Goal: Information Seeking & Learning: Learn about a topic

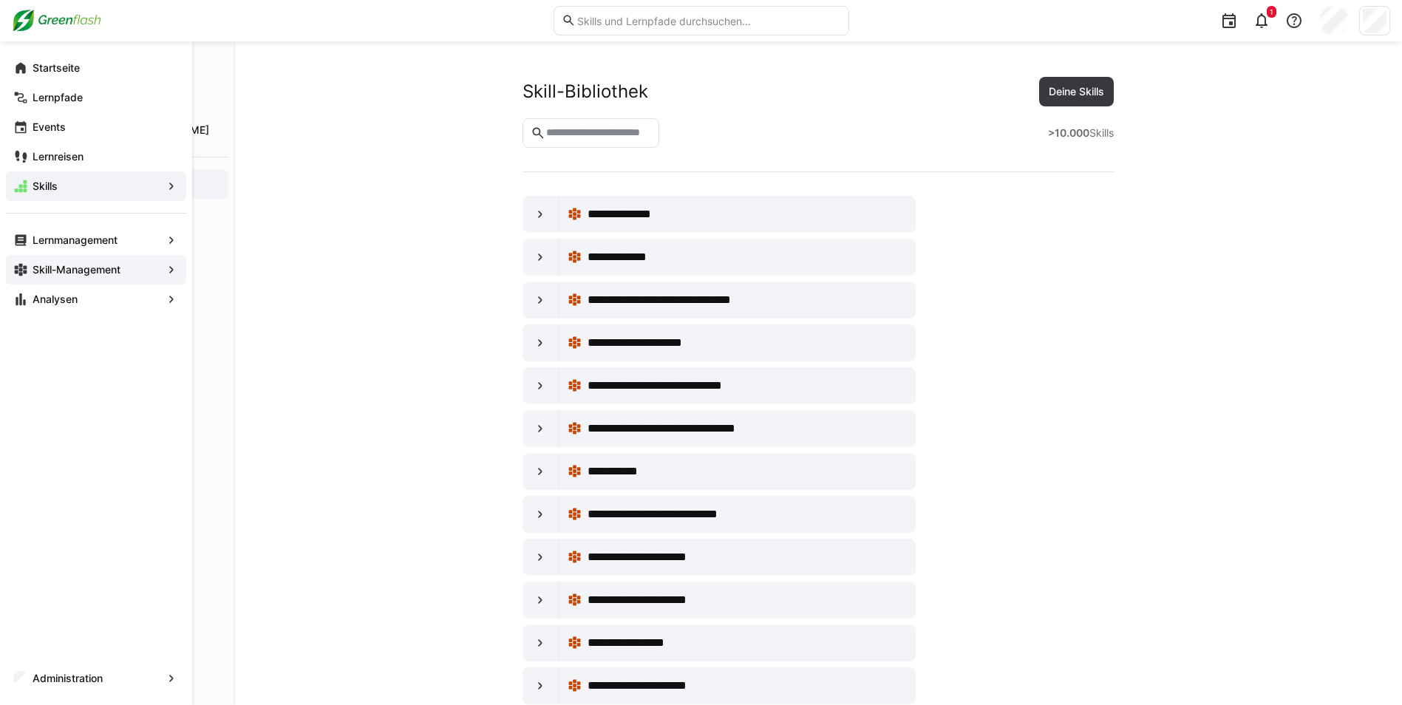
click at [0, 0] on app-navigation-label "Skill-Management" at bounding box center [0, 0] width 0 height 0
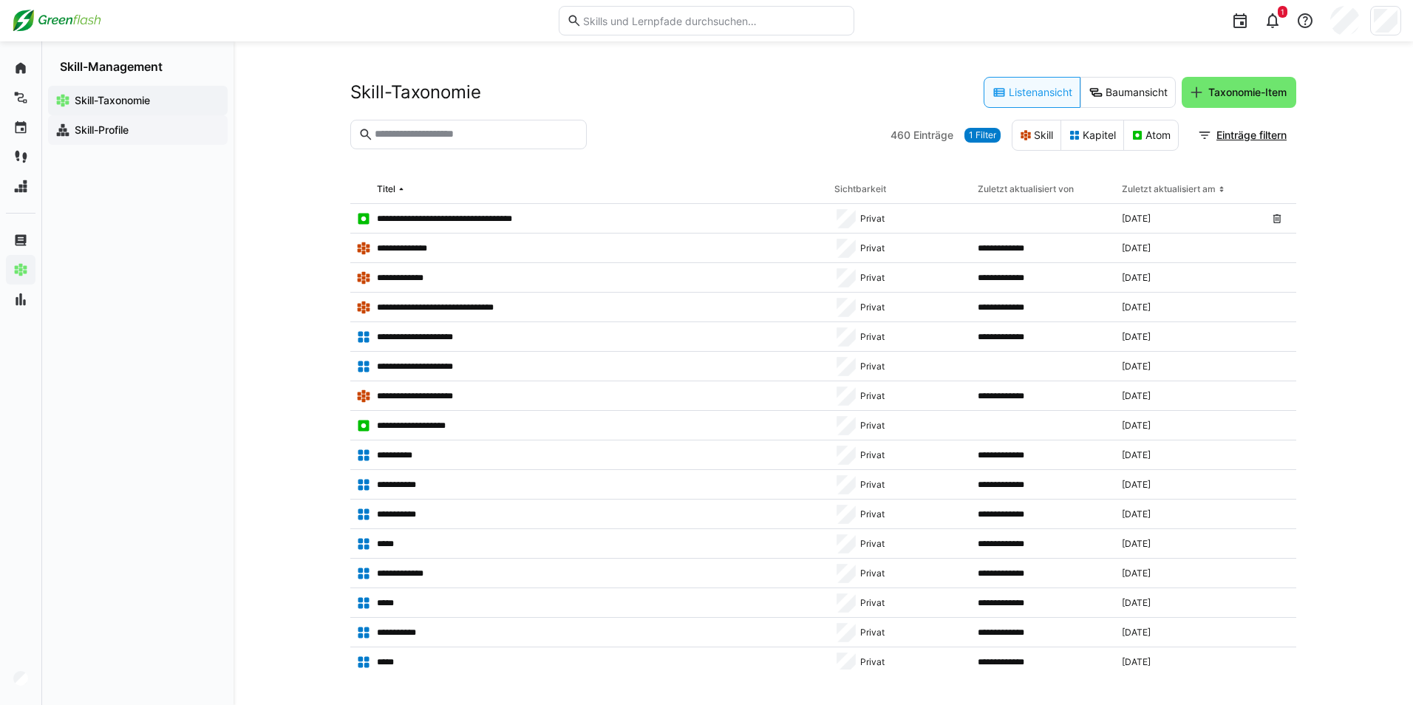
click at [0, 0] on app-navigation-label "Skill-Profile" at bounding box center [0, 0] width 0 height 0
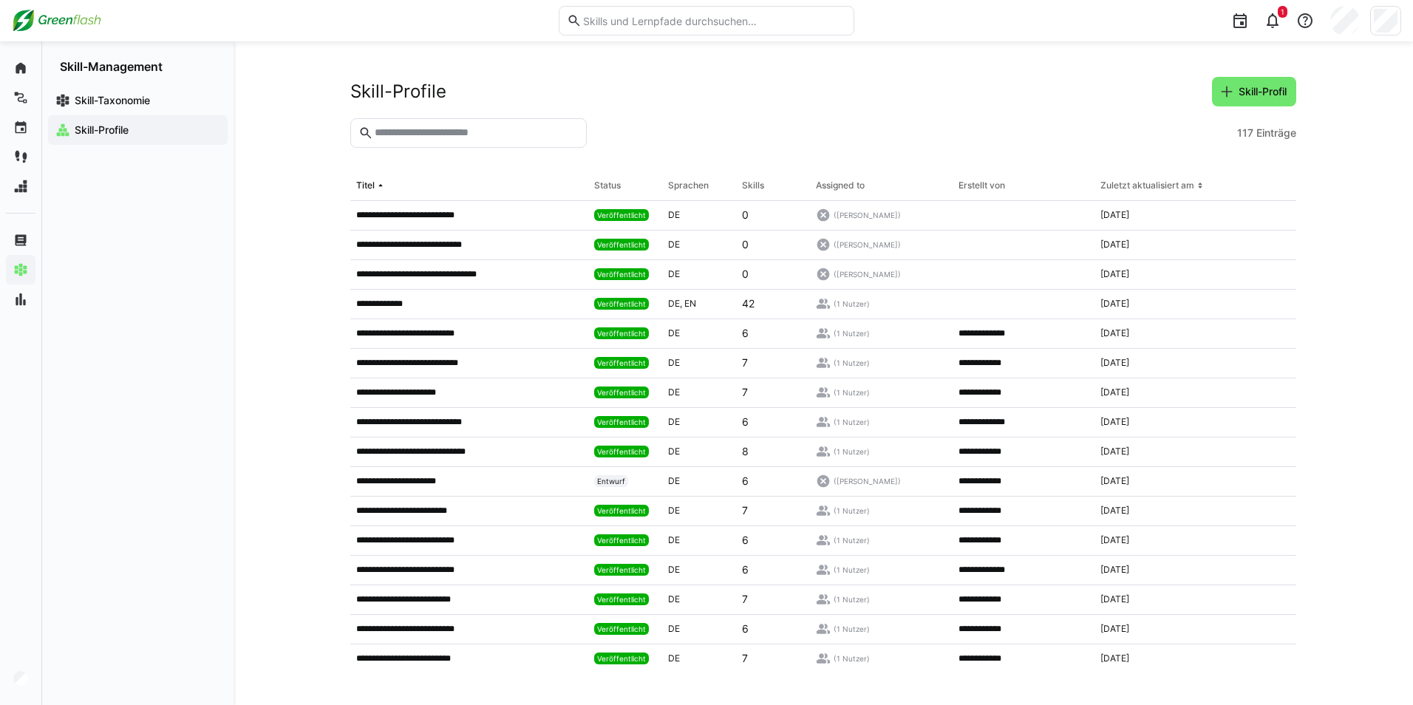
click at [415, 148] on section "117 Einträge" at bounding box center [823, 144] width 946 height 53
click at [423, 130] on input "text" at bounding box center [475, 132] width 205 height 13
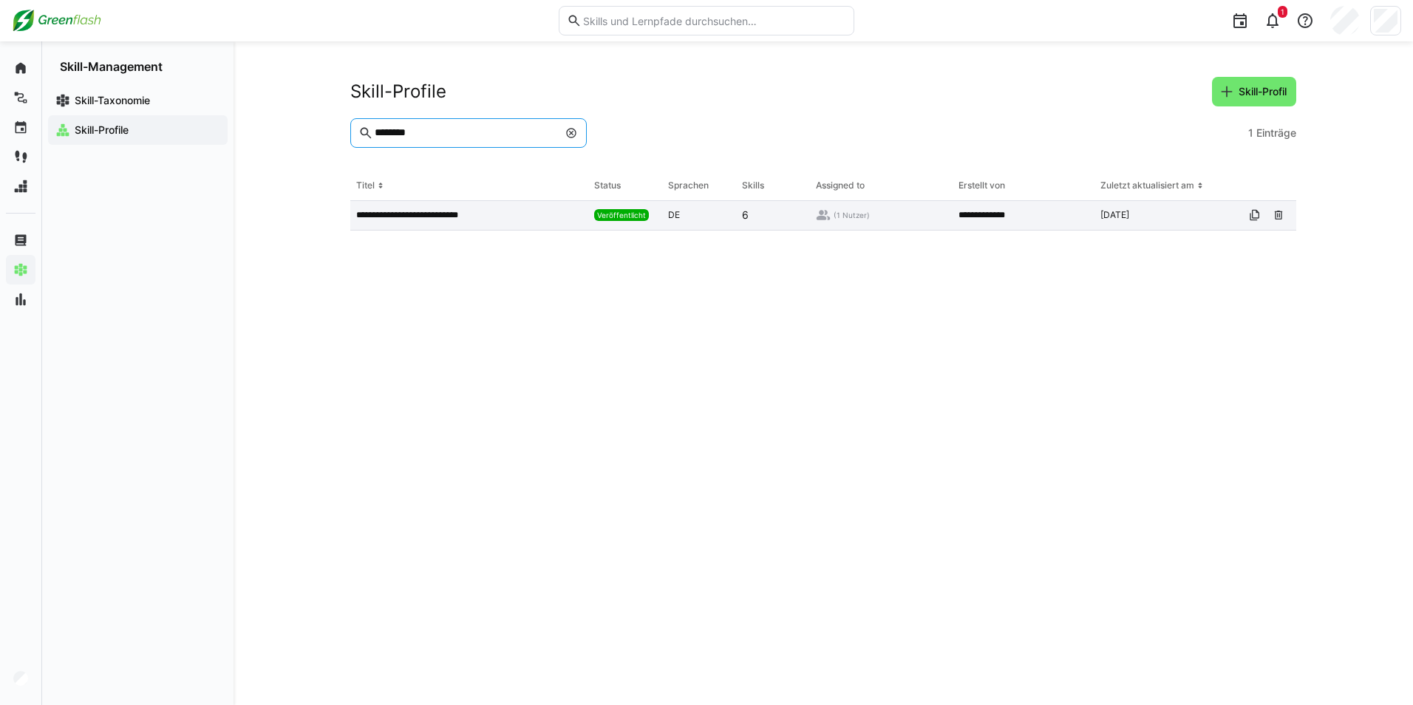
type input "********"
click at [431, 219] on p "**********" at bounding box center [415, 215] width 119 height 12
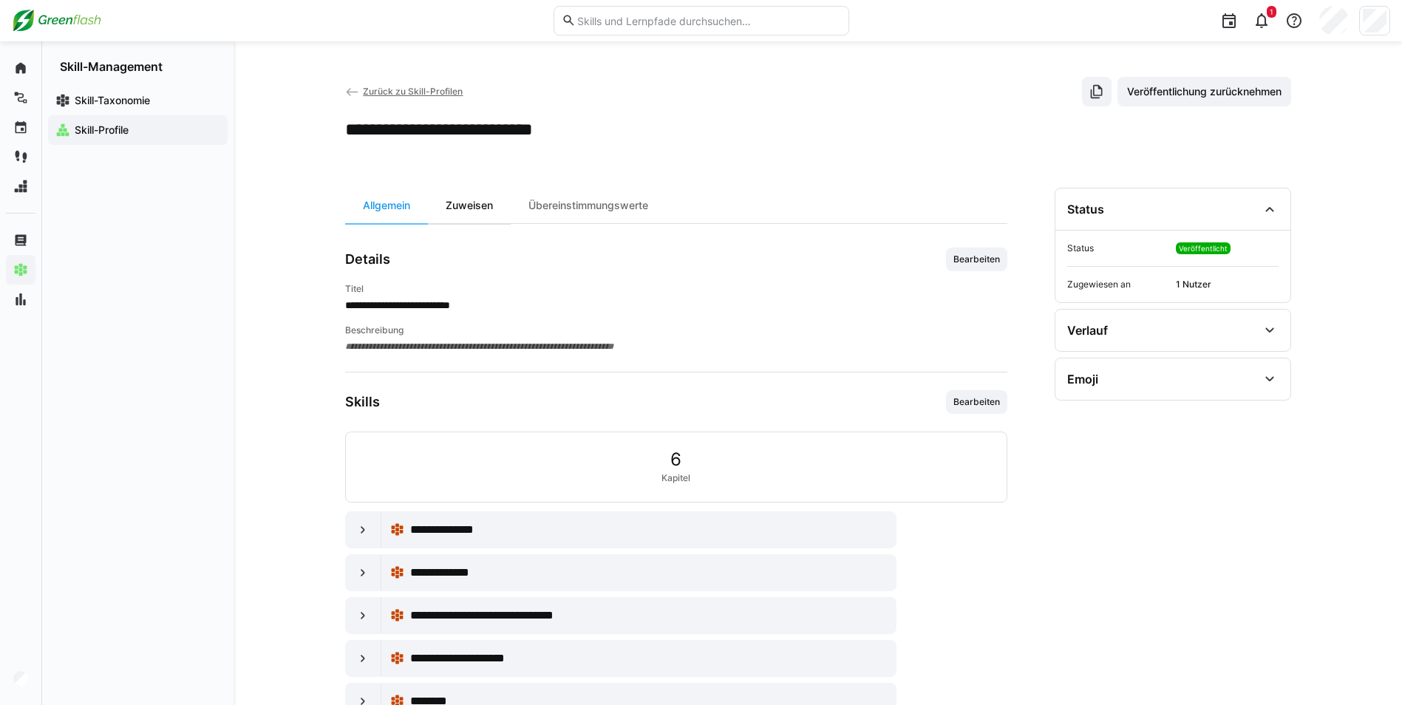
click at [477, 204] on div "Zuweisen" at bounding box center [469, 205] width 83 height 35
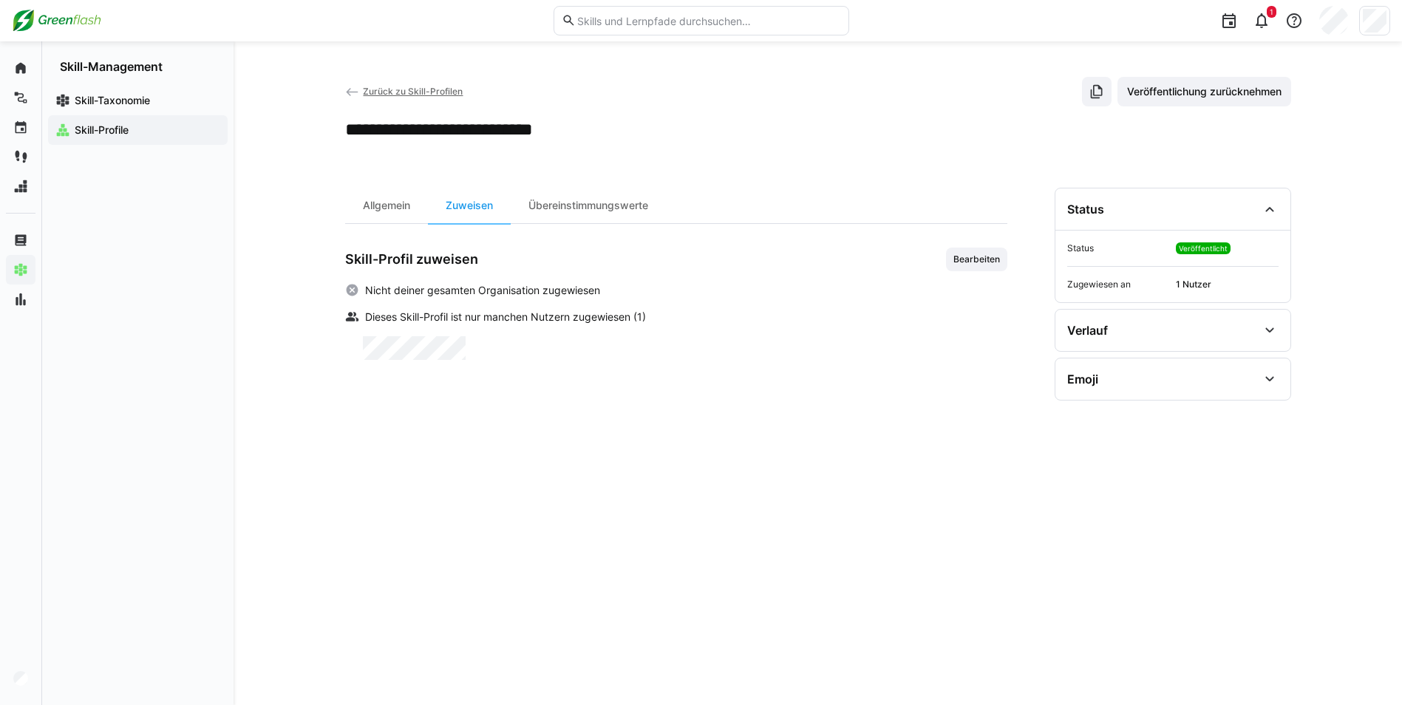
click at [361, 92] on link "Zurück zu Skill-Profilen" at bounding box center [404, 91] width 118 height 11
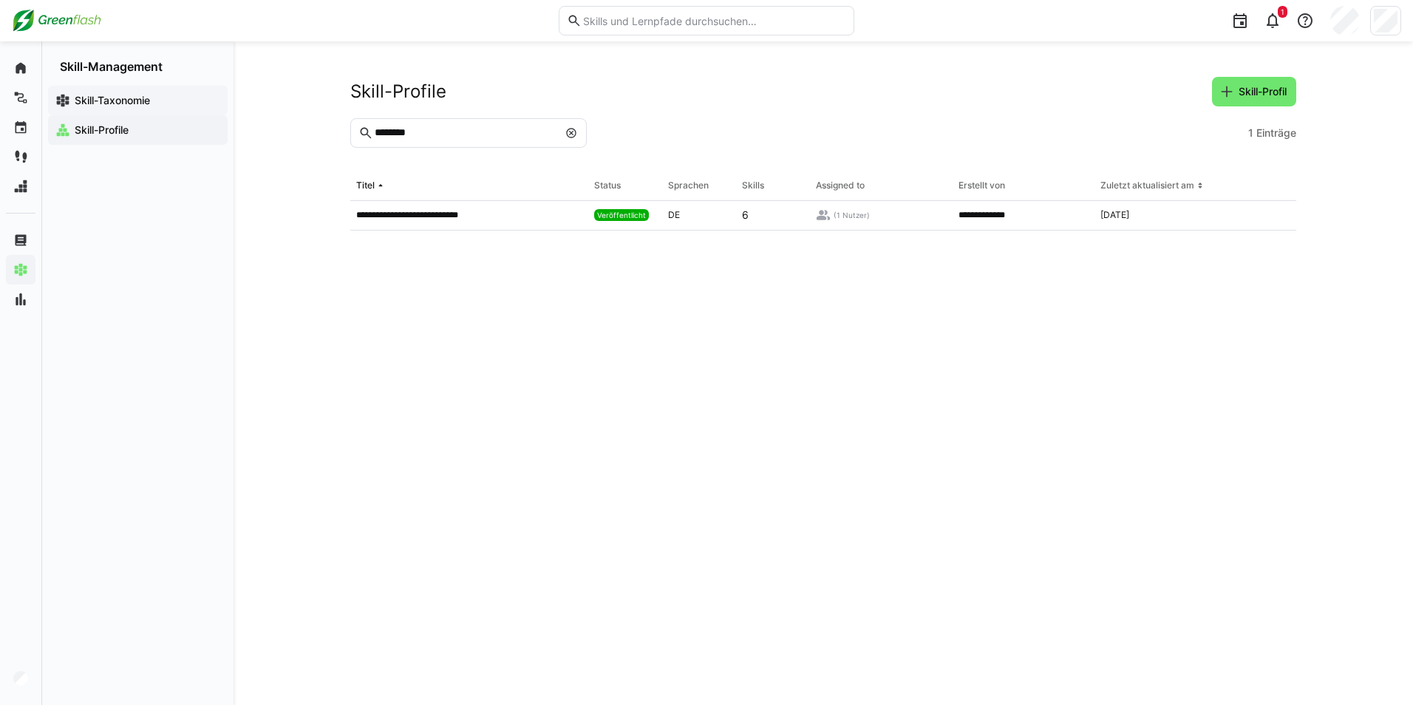
click at [0, 0] on app-navigation-label "Skill-Taxonomie" at bounding box center [0, 0] width 0 height 0
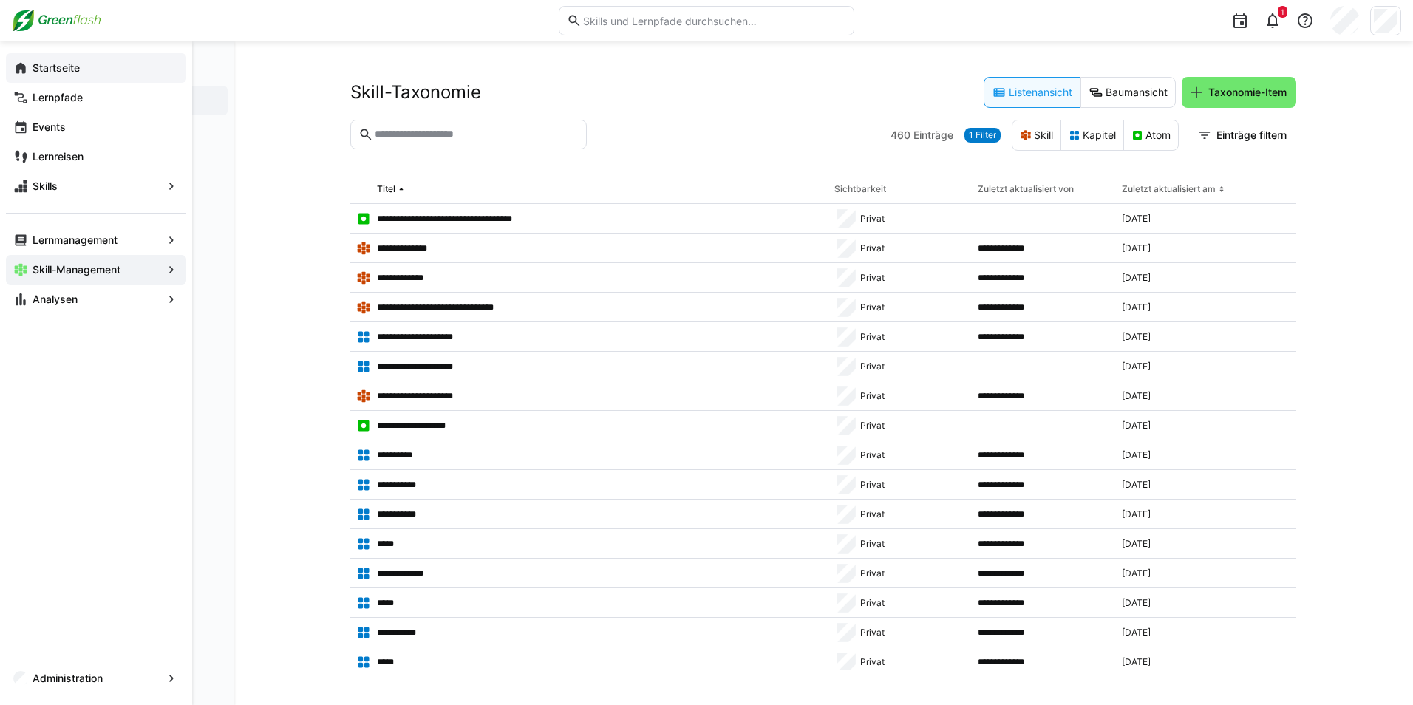
click at [24, 72] on eds-icon at bounding box center [20, 68] width 15 height 15
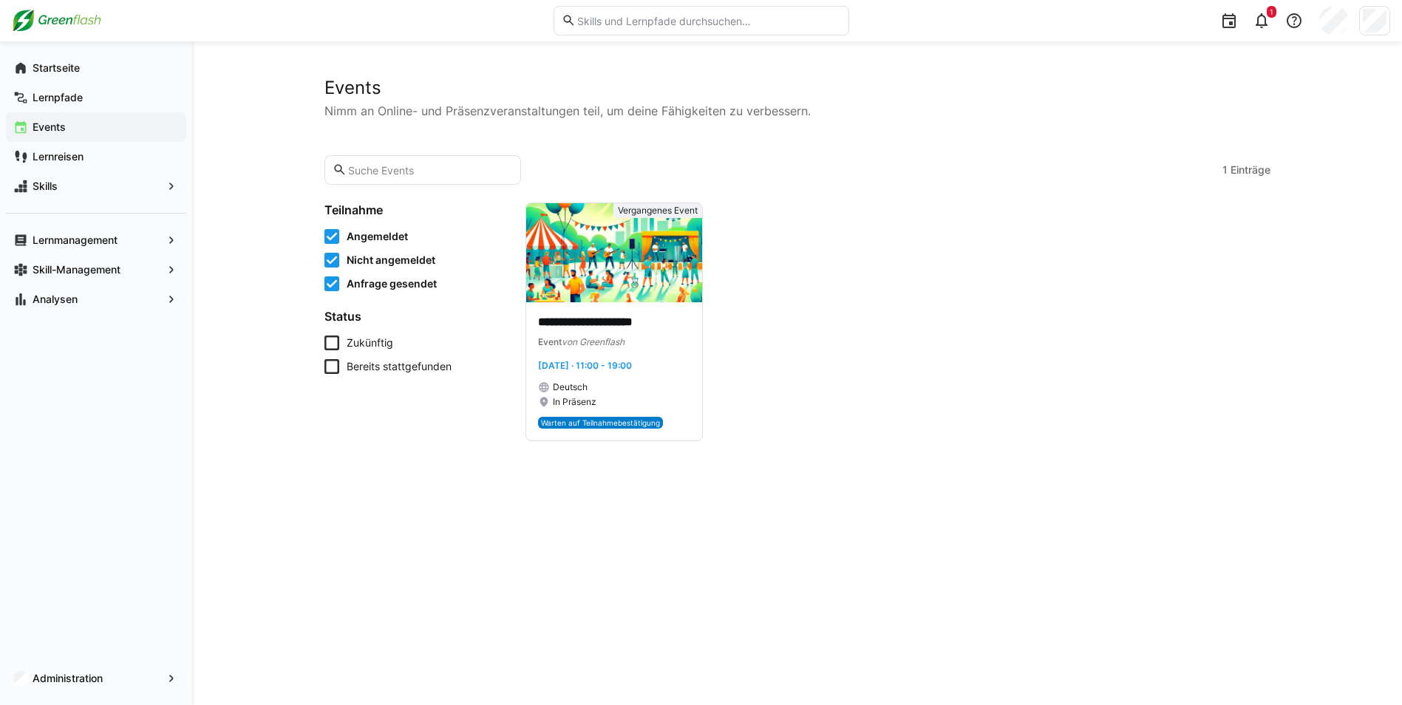
click at [71, 122] on span "Events" at bounding box center [104, 127] width 148 height 15
click at [378, 173] on input "text" at bounding box center [429, 169] width 166 height 13
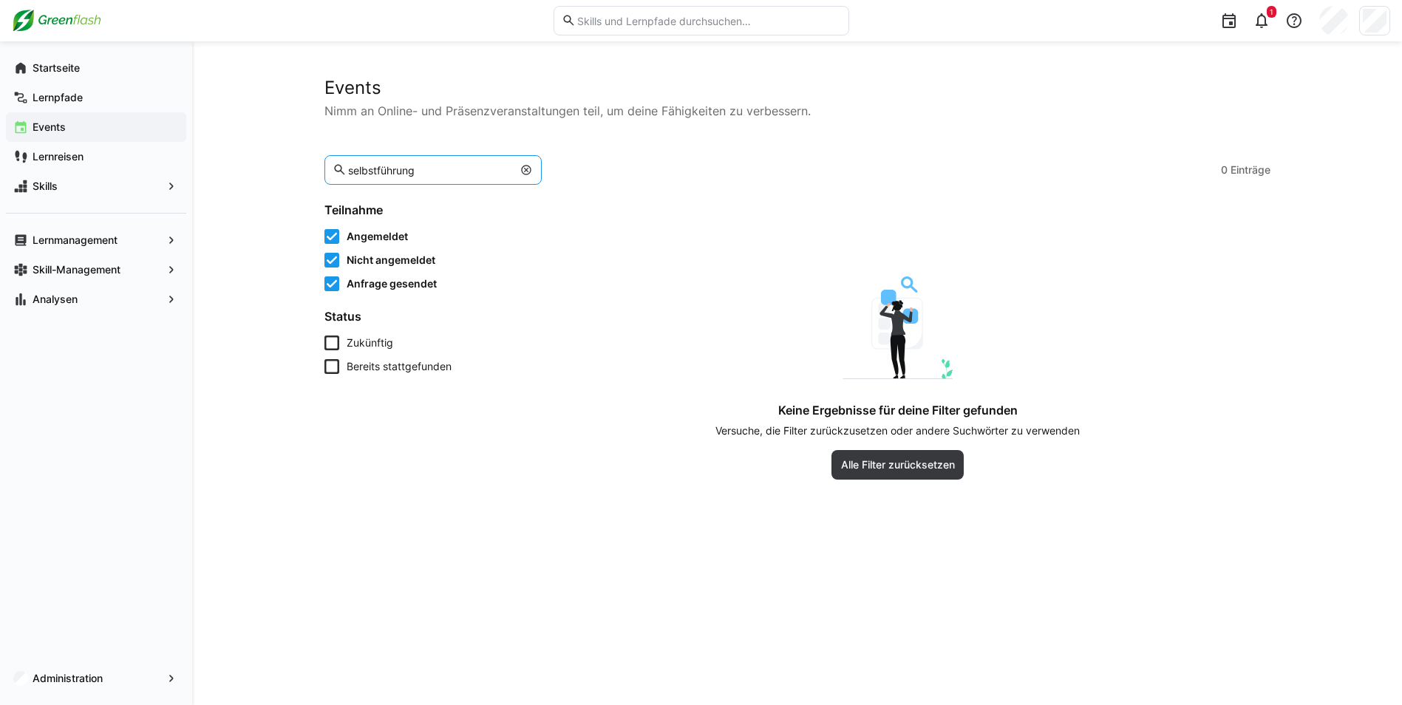
type input "selbstführung"
click at [397, 235] on span "Angemeldet" at bounding box center [376, 236] width 61 height 15
click at [403, 263] on span "Nicht angemeldet" at bounding box center [390, 260] width 89 height 15
click at [394, 284] on span "Anfrage gesendet" at bounding box center [391, 283] width 90 height 15
click at [436, 168] on input "selbstführung" at bounding box center [429, 169] width 166 height 13
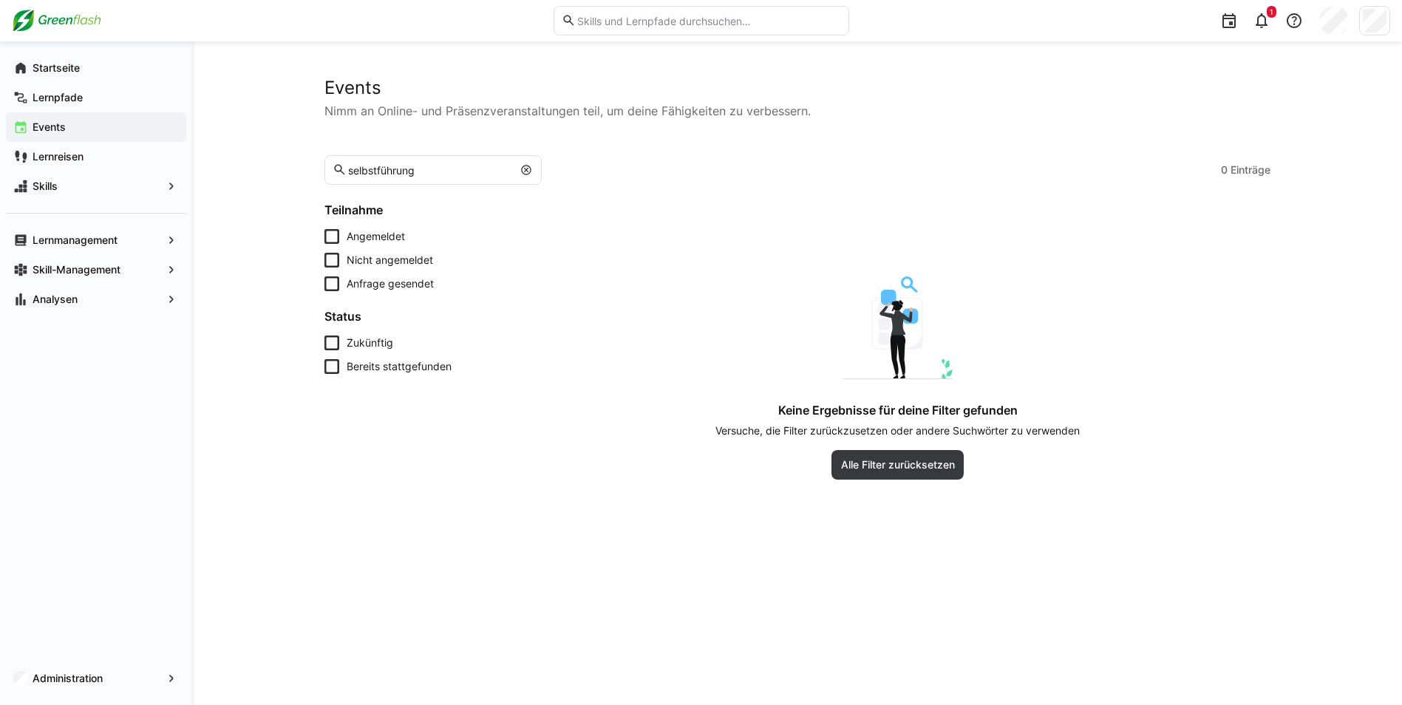
drag, startPoint x: 90, startPoint y: 75, endPoint x: 188, endPoint y: 112, distance: 104.0
click at [90, 75] on div "Startseite" at bounding box center [96, 68] width 180 height 30
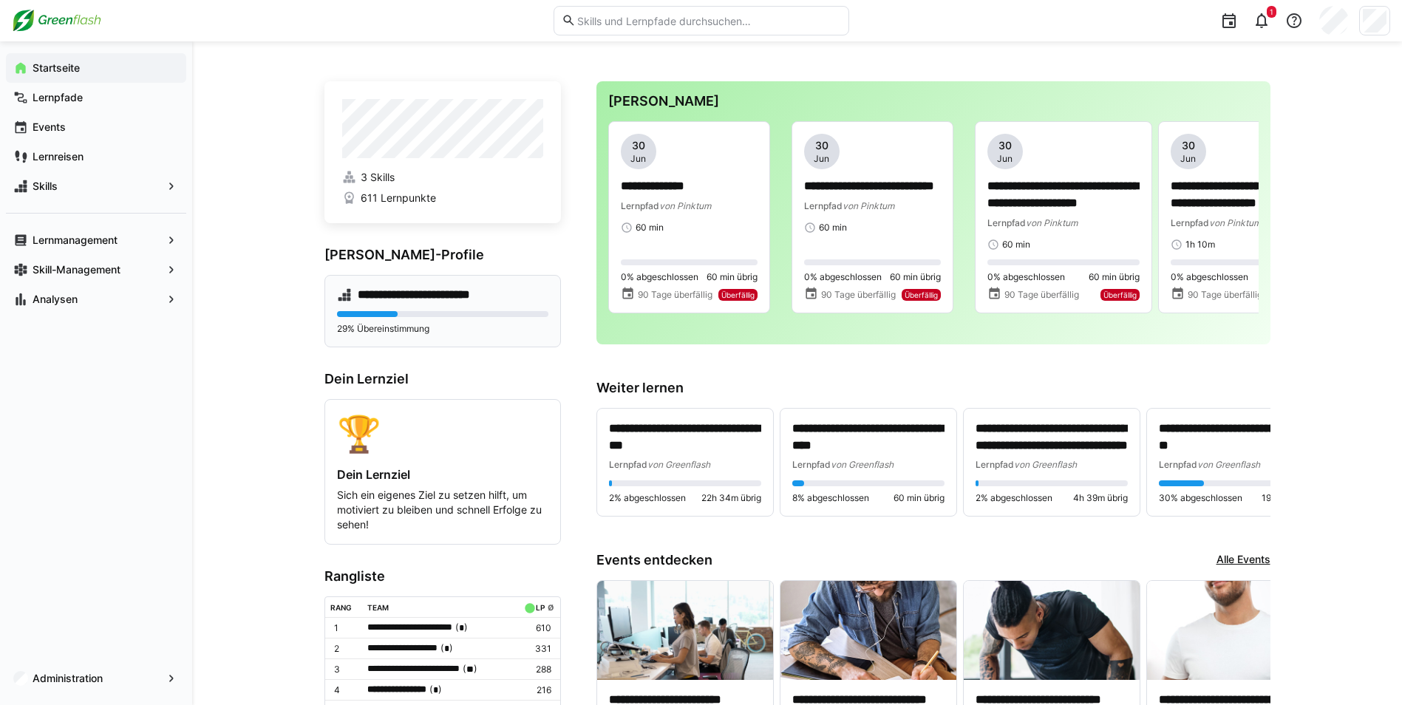
click at [411, 326] on p "29% Übereinstimmung" at bounding box center [442, 329] width 211 height 12
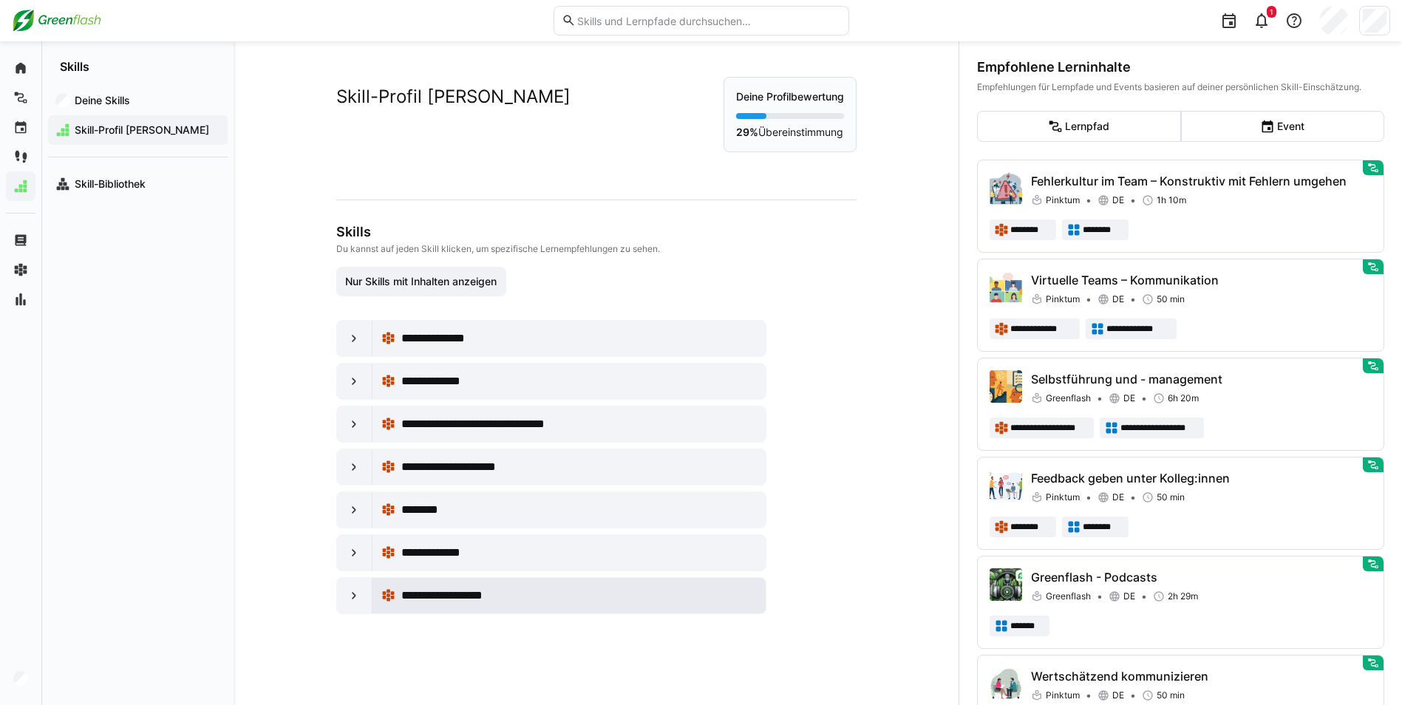
click at [393, 595] on div "**********" at bounding box center [569, 596] width 376 height 30
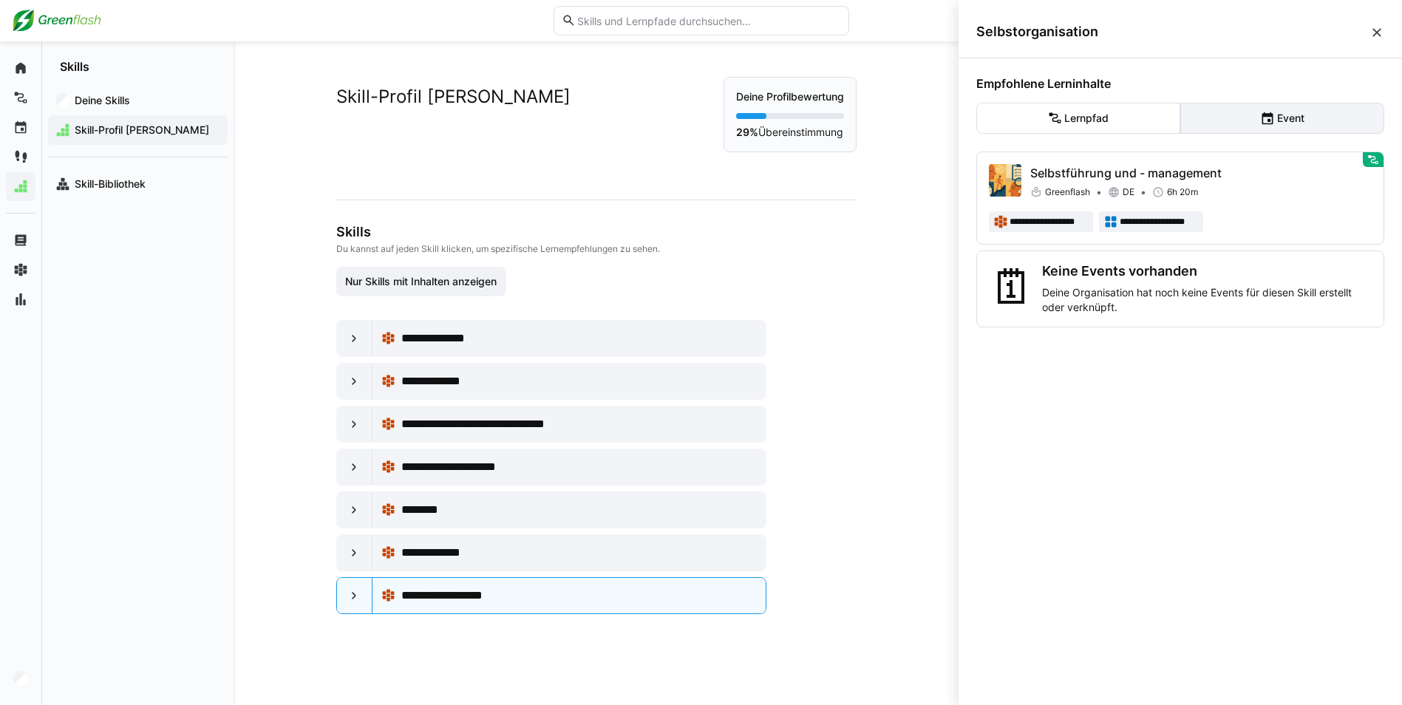
click at [1260, 121] on eds-icon at bounding box center [1267, 118] width 15 height 15
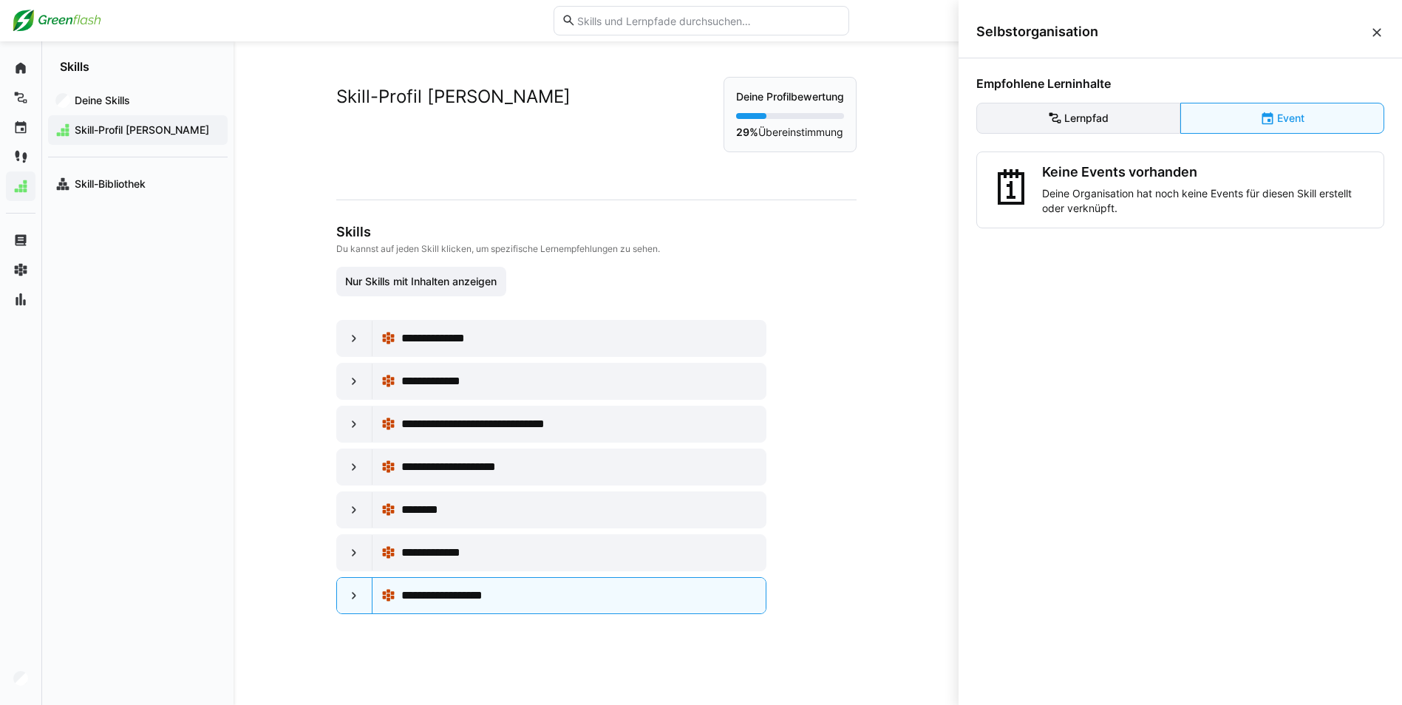
click at [1122, 120] on eds-button-option "Lernpfad" at bounding box center [1078, 118] width 204 height 31
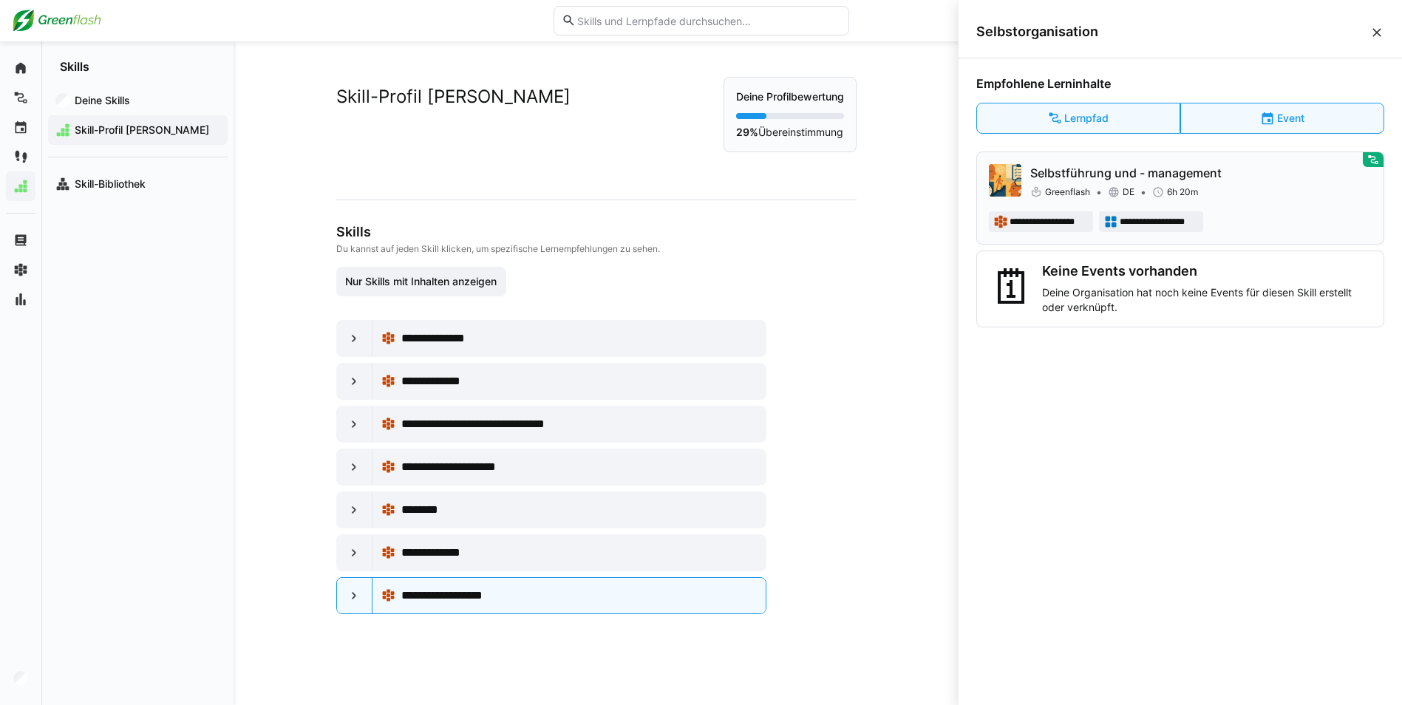
click at [1216, 208] on div "**********" at bounding box center [1180, 198] width 383 height 68
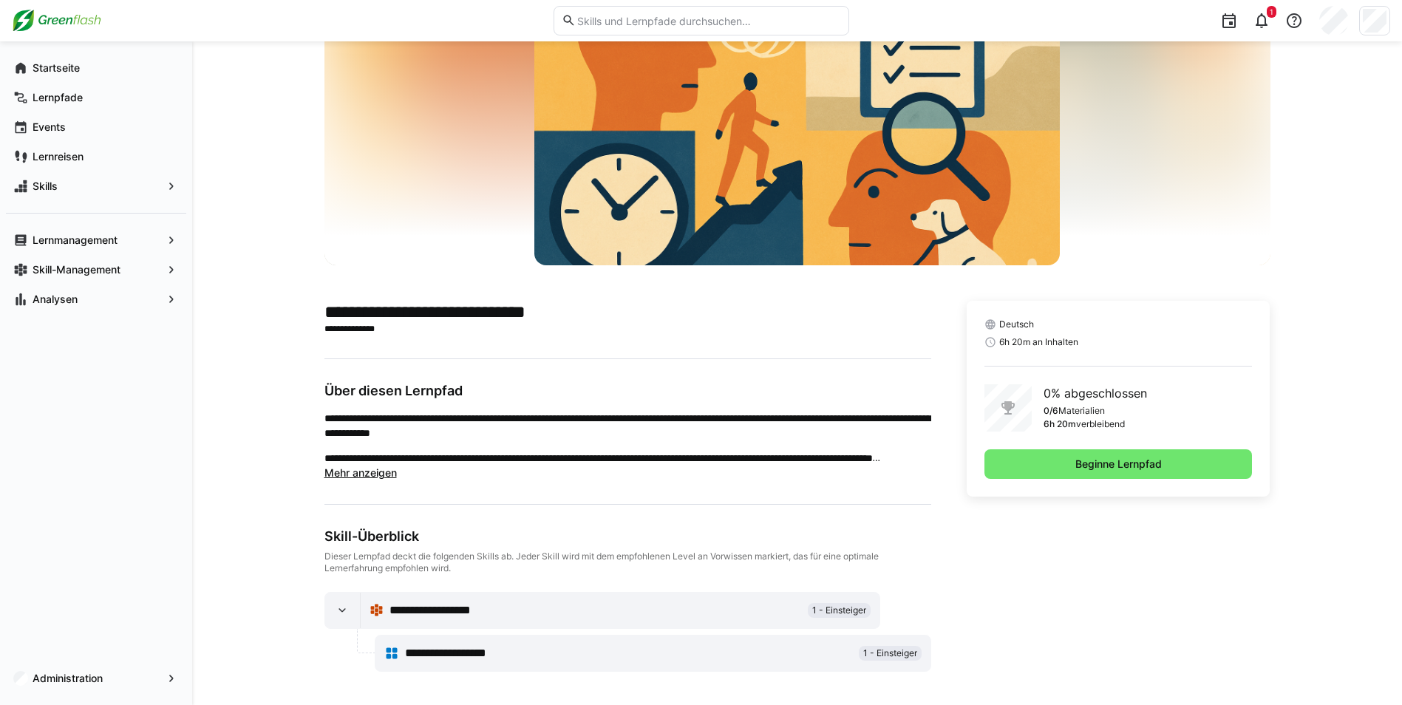
scroll to position [109, 0]
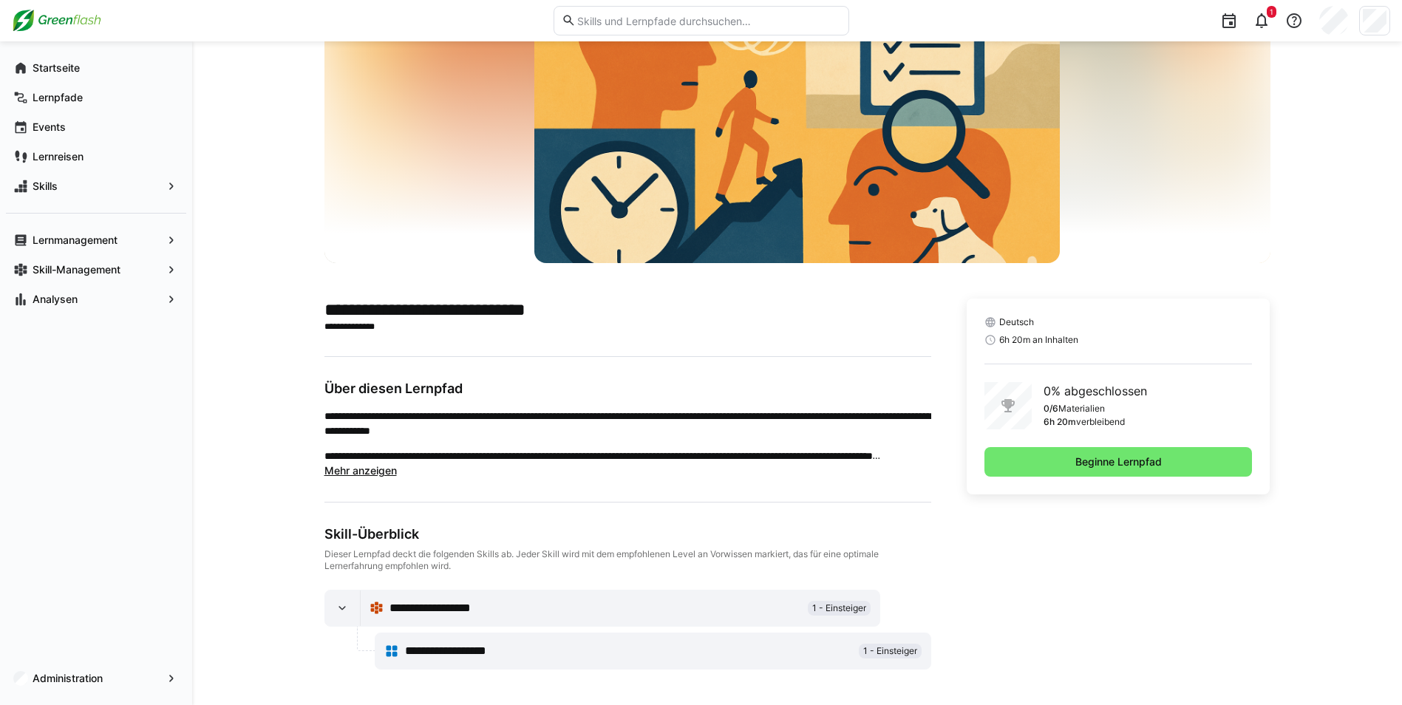
click at [384, 470] on span "Mehr anzeigen" at bounding box center [360, 470] width 72 height 13
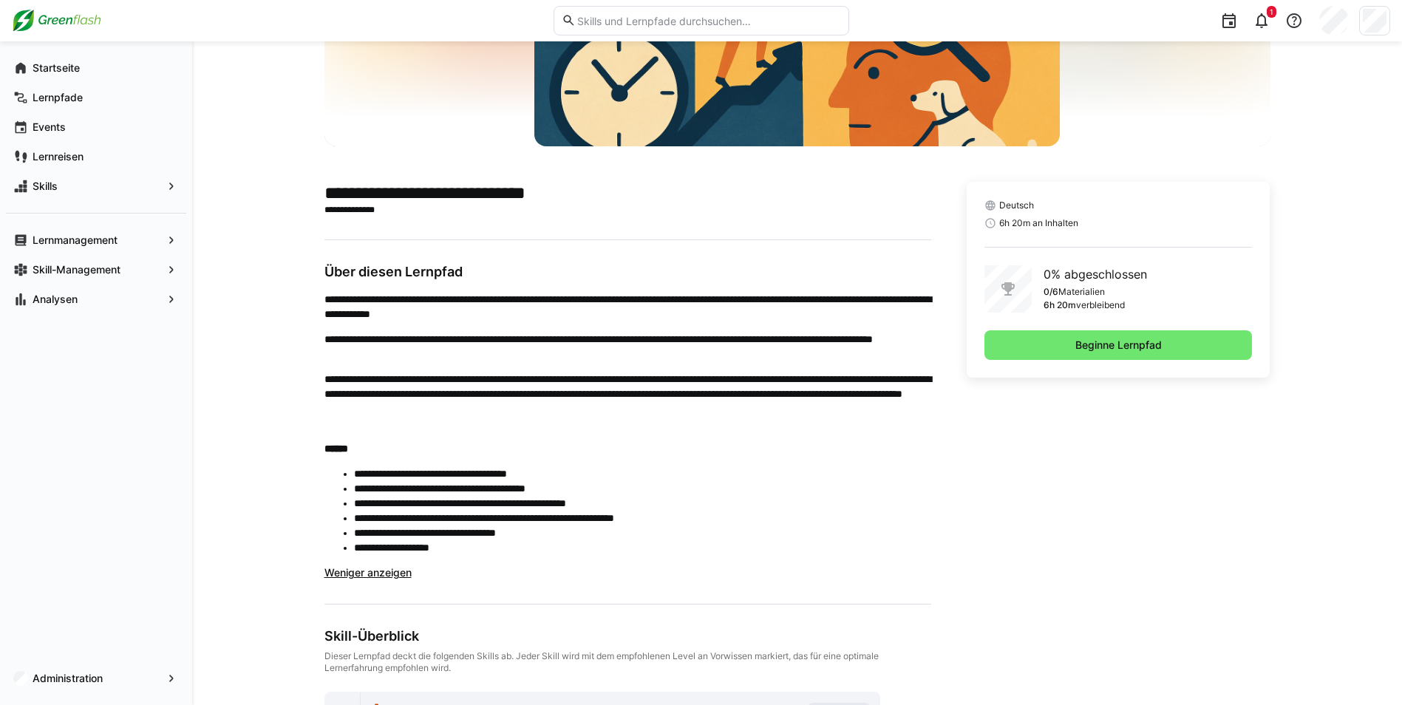
scroll to position [33, 0]
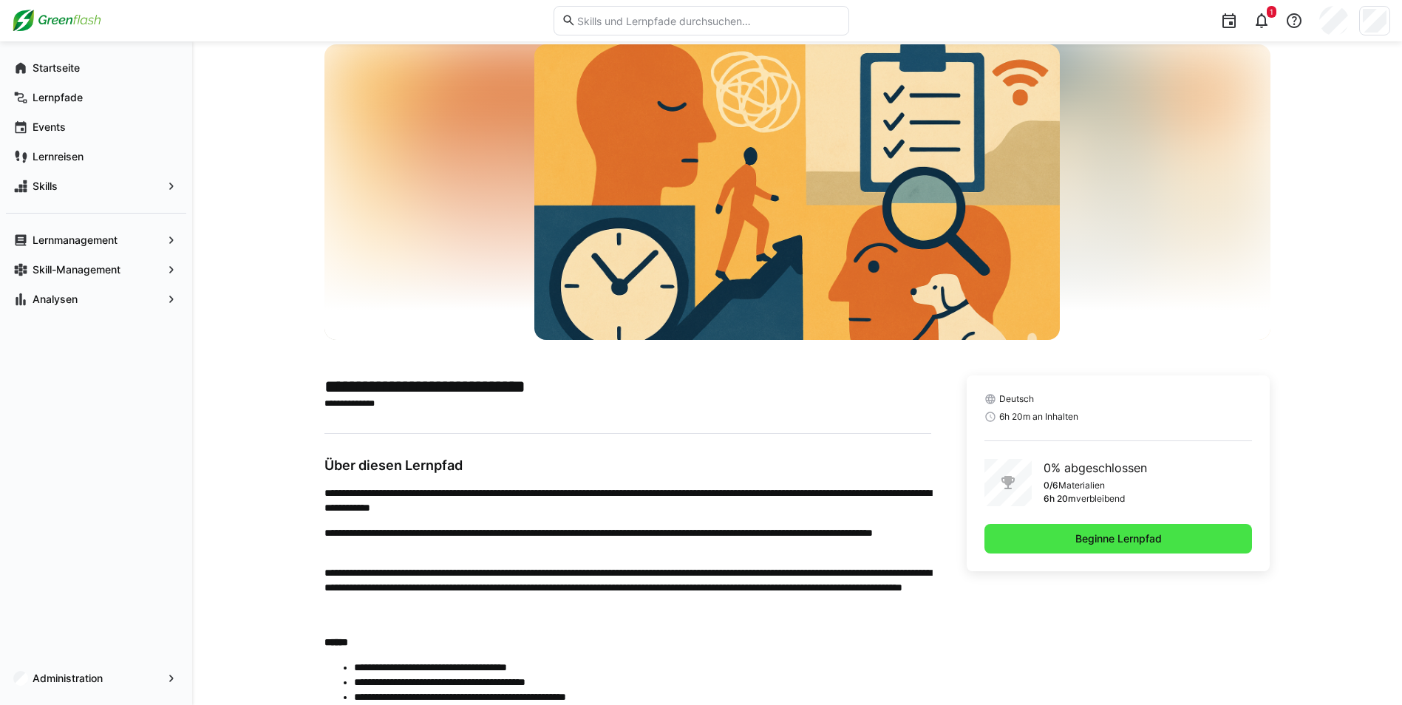
click at [1158, 546] on span "Beginne Lernpfad" at bounding box center [1118, 539] width 268 height 30
